Goal: Task Accomplishment & Management: Complete application form

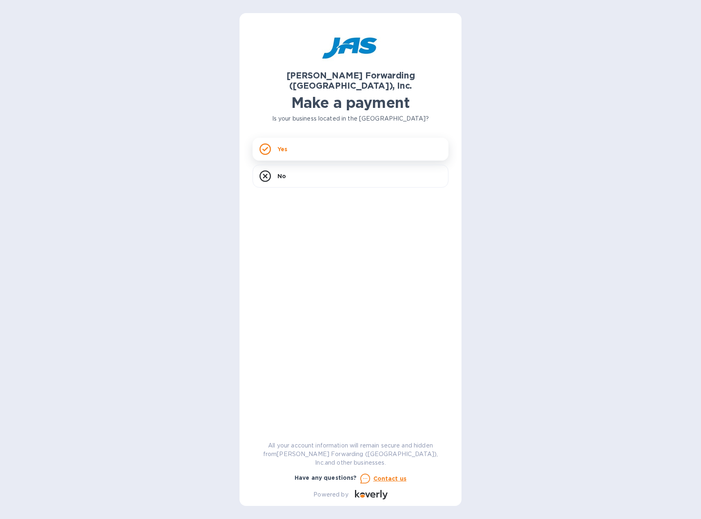
click at [294, 142] on div "Yes" at bounding box center [351, 149] width 196 height 23
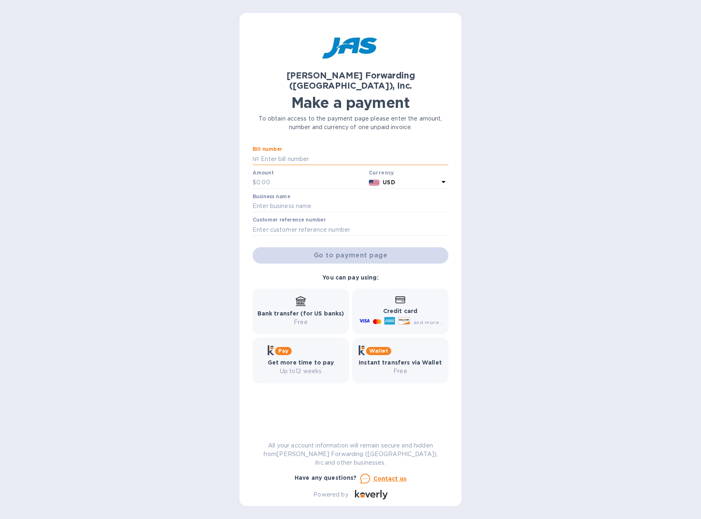
click at [321, 153] on input "text" at bounding box center [353, 159] width 189 height 12
type input "BOS503323589"
click at [310, 176] on input "text" at bounding box center [310, 182] width 109 height 12
type input "3,694.25"
click at [323, 200] on input "text" at bounding box center [351, 206] width 196 height 12
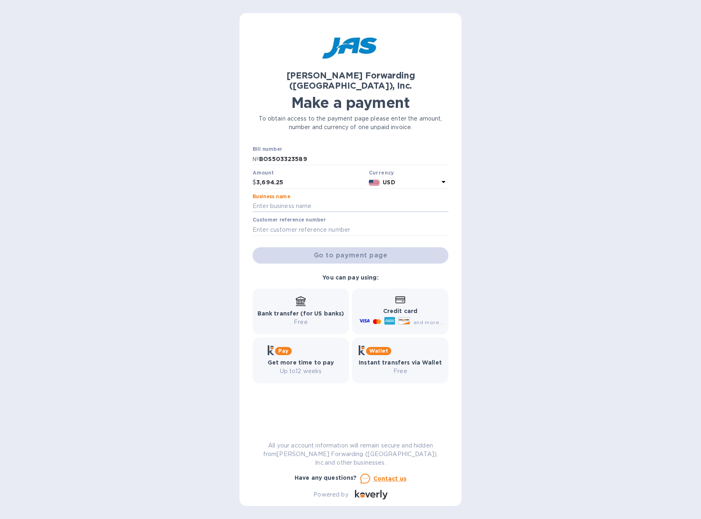
type input "IDP Americas, Inc"
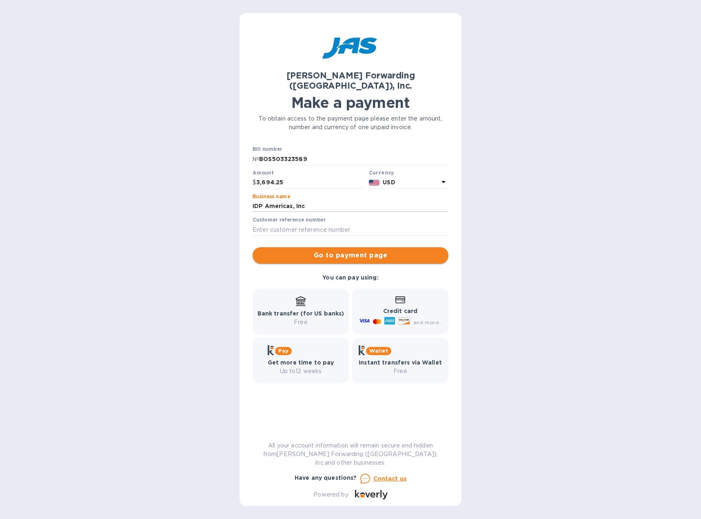
click at [335, 250] on span "Go to payment page" at bounding box center [350, 255] width 183 height 10
